Goal: Navigation & Orientation: Find specific page/section

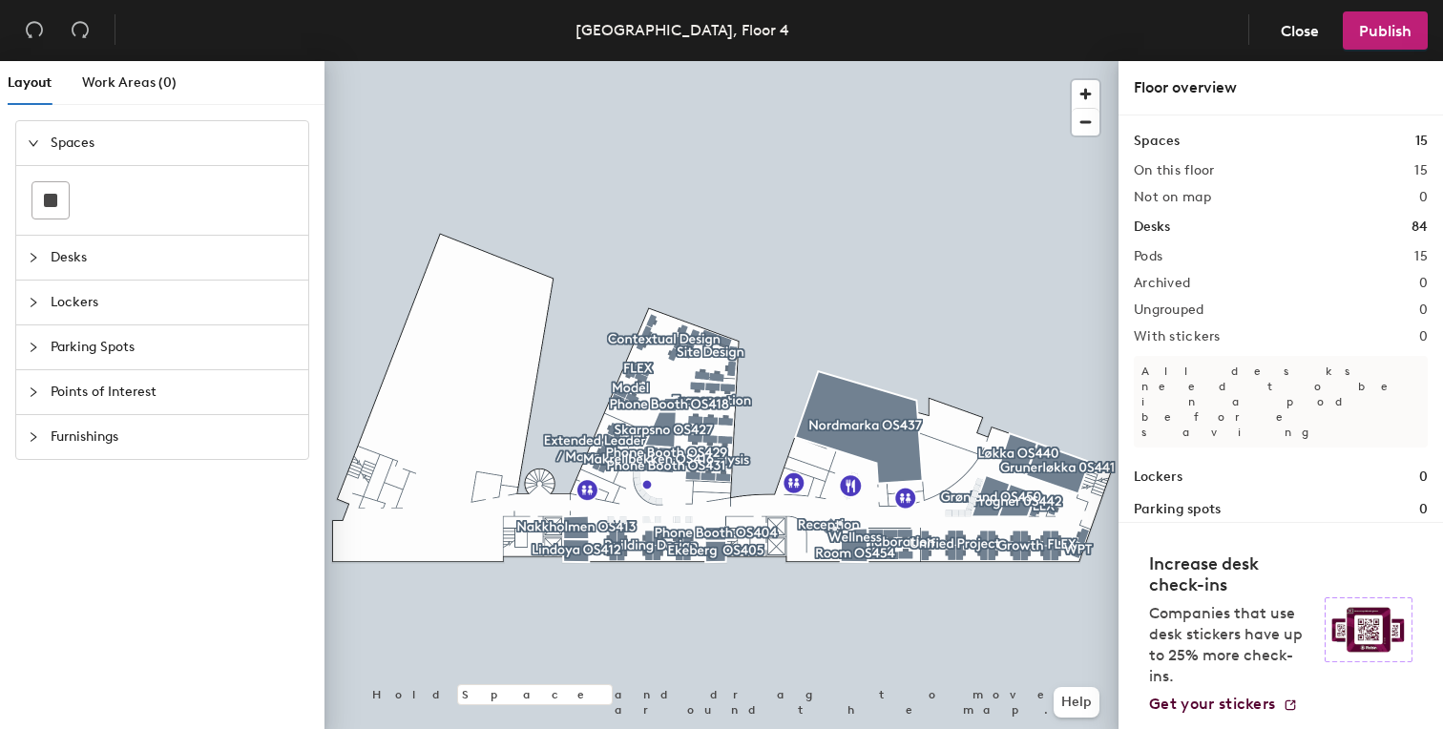
click at [69, 258] on span "Desks" at bounding box center [174, 258] width 246 height 44
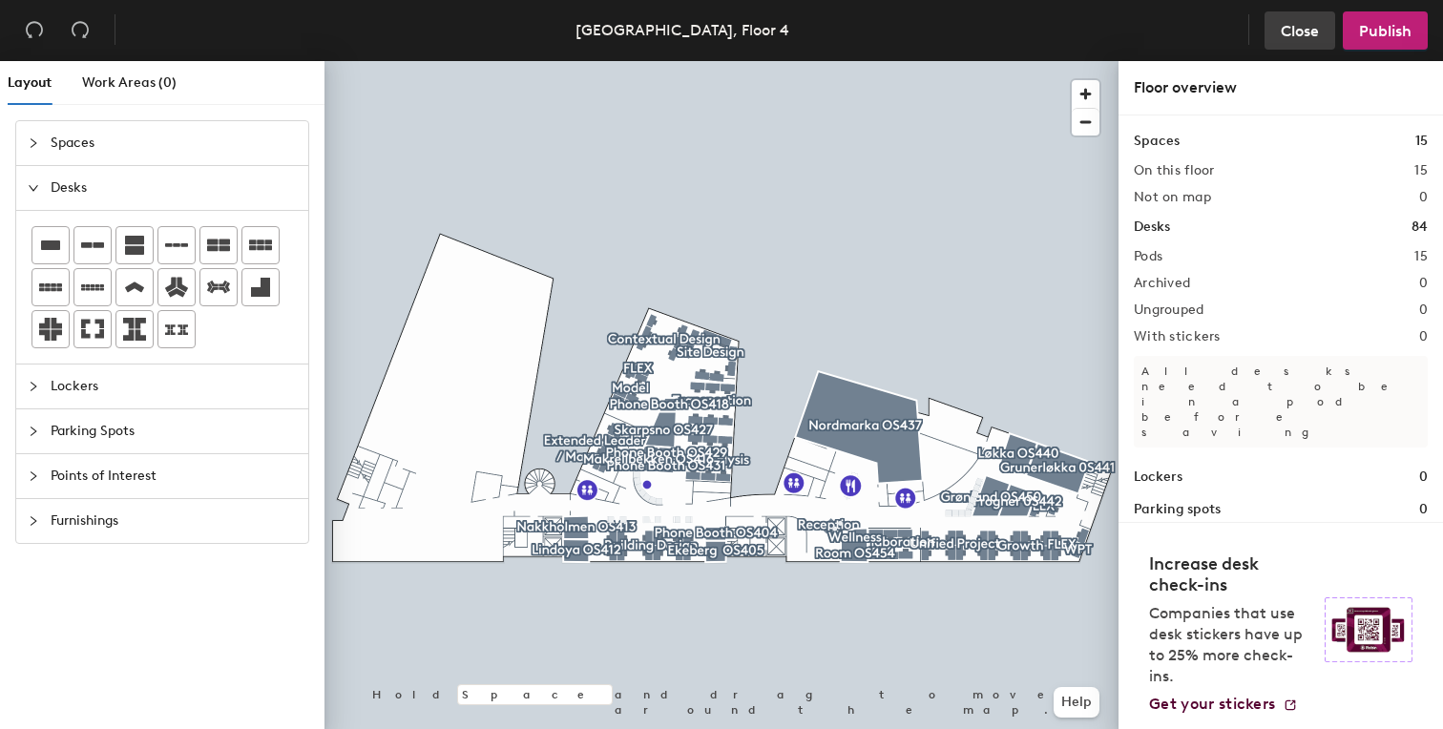
click at [1313, 30] on span "Close" at bounding box center [1300, 31] width 38 height 18
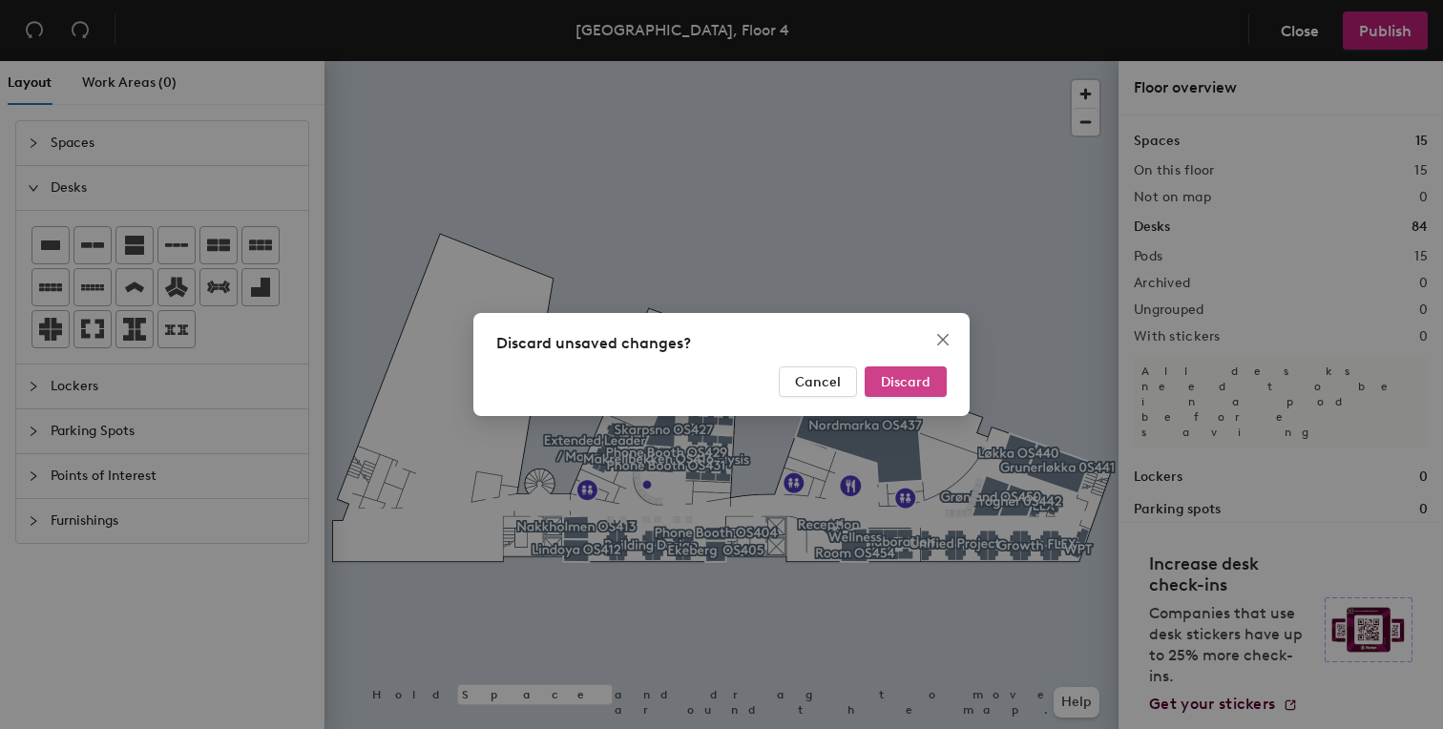
click at [902, 393] on button "Discard" at bounding box center [906, 382] width 82 height 31
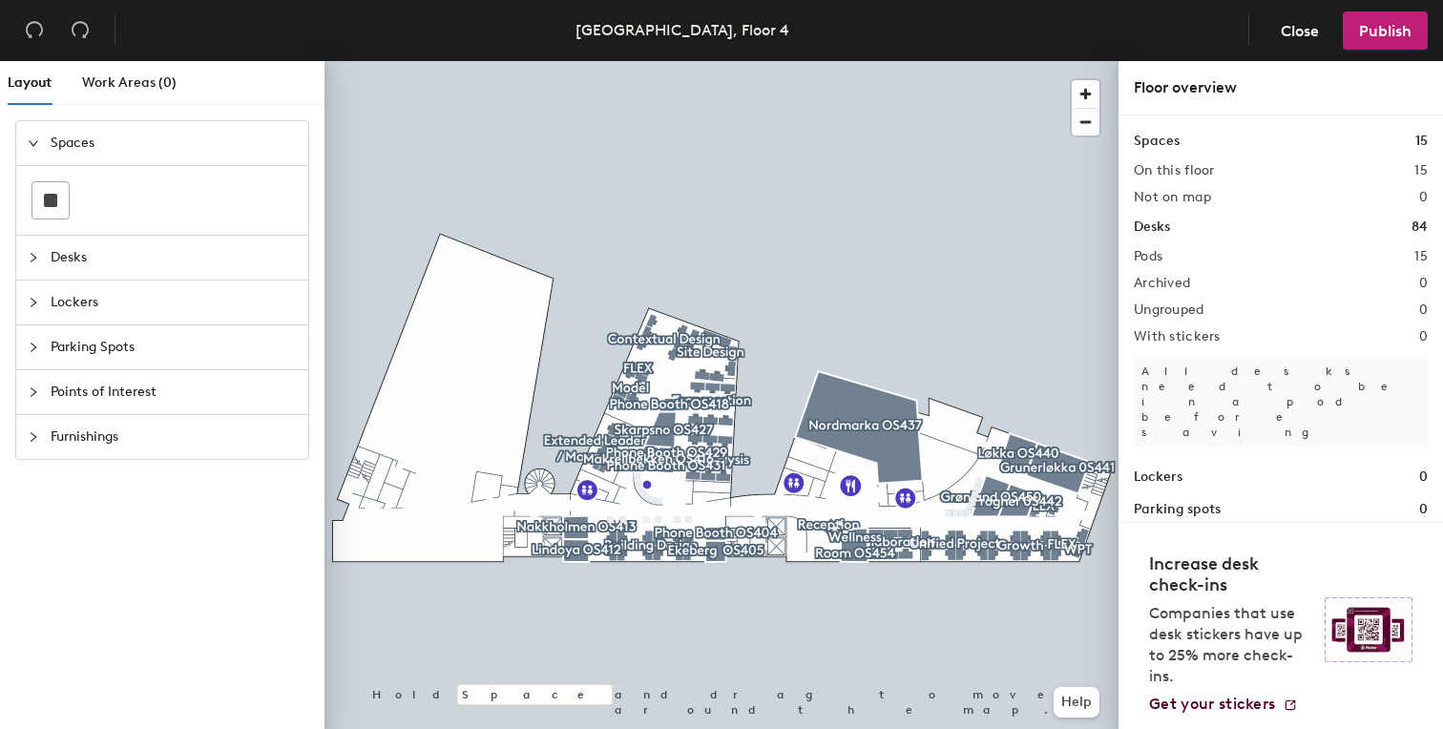
click at [68, 260] on span "Desks" at bounding box center [174, 258] width 246 height 44
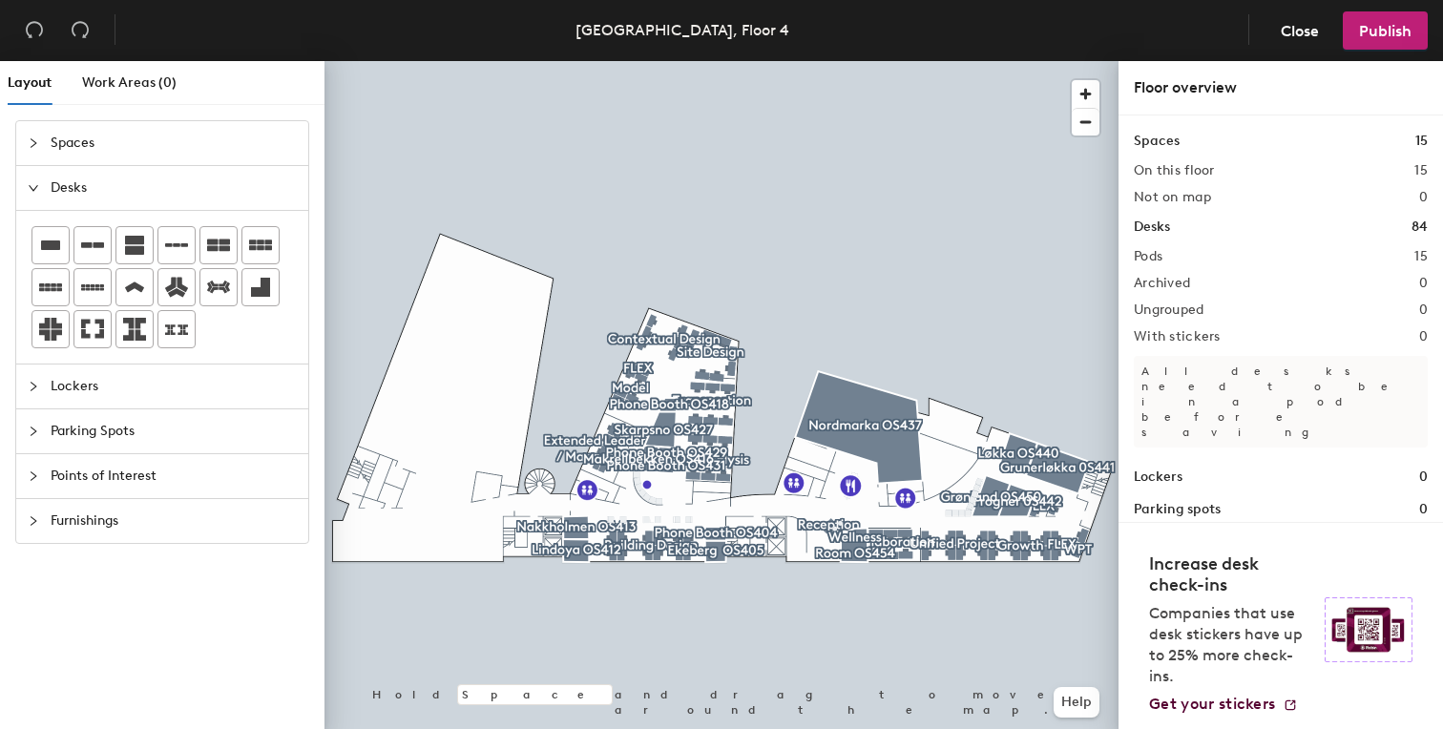
click at [93, 440] on span "Parking Spots" at bounding box center [174, 432] width 246 height 44
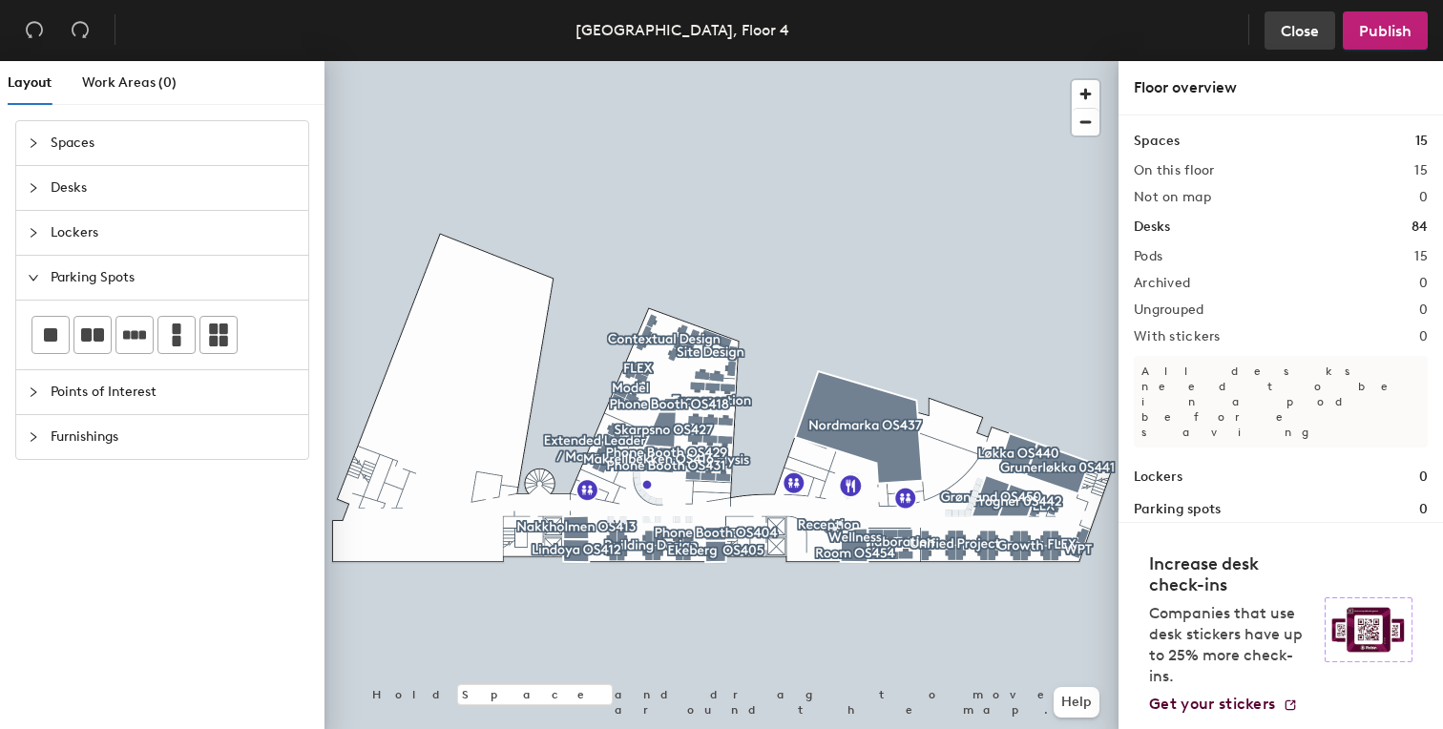
click at [1318, 30] on span "Close" at bounding box center [1300, 31] width 38 height 18
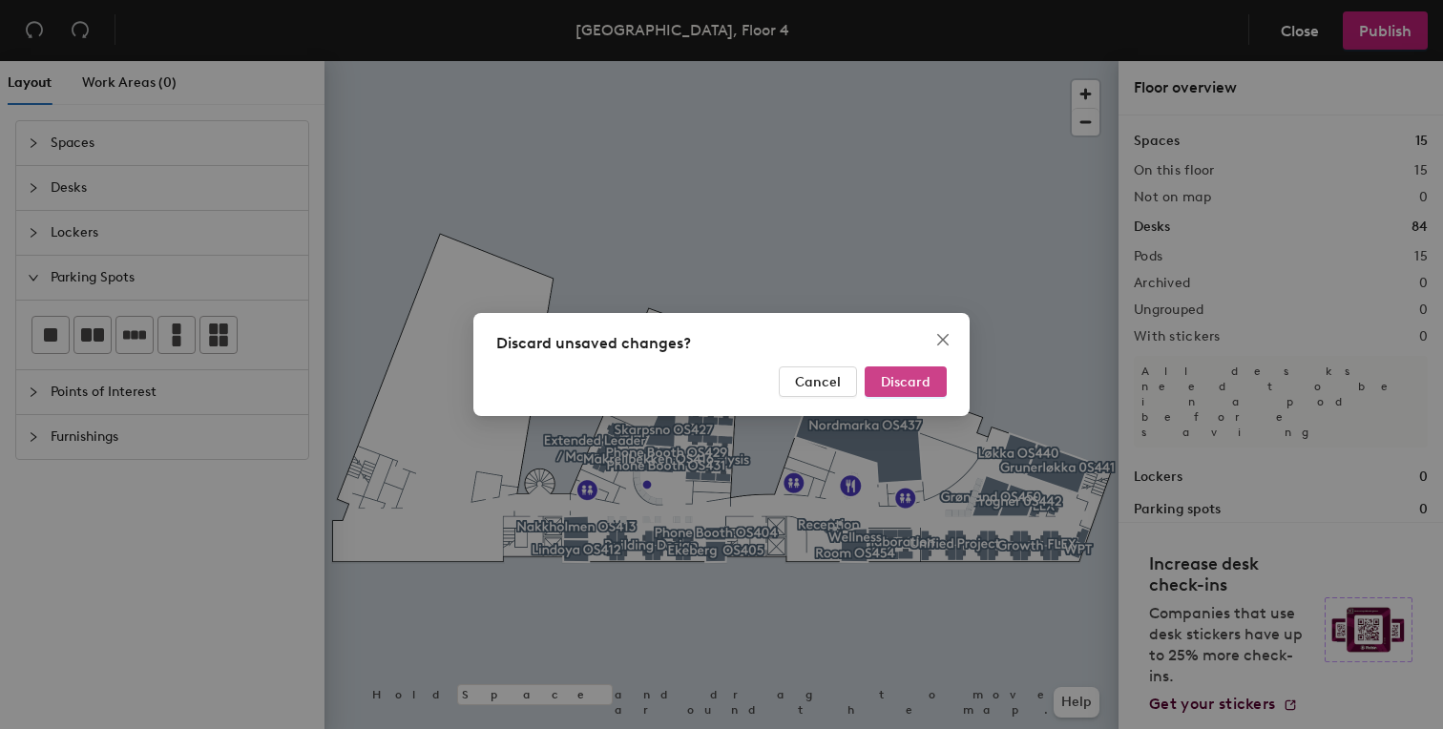
click at [912, 383] on span "Discard" at bounding box center [906, 382] width 50 height 16
